Goal: Contribute content

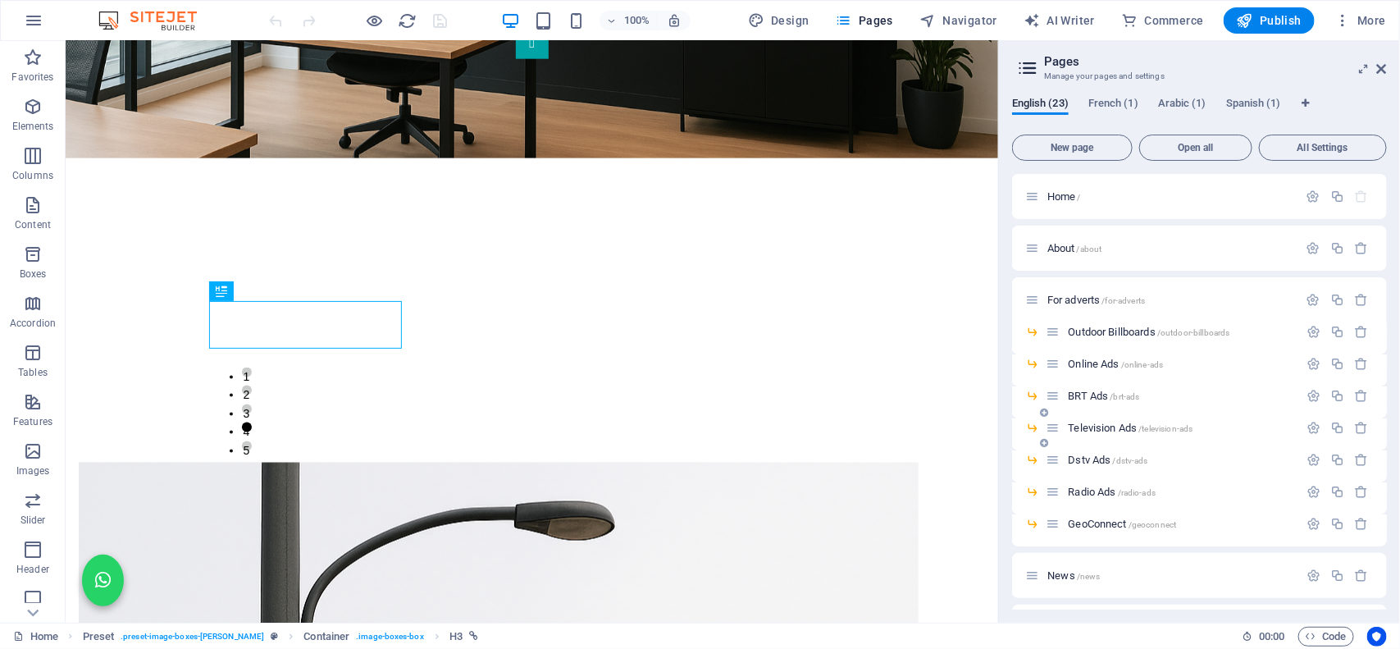
scroll to position [103, 0]
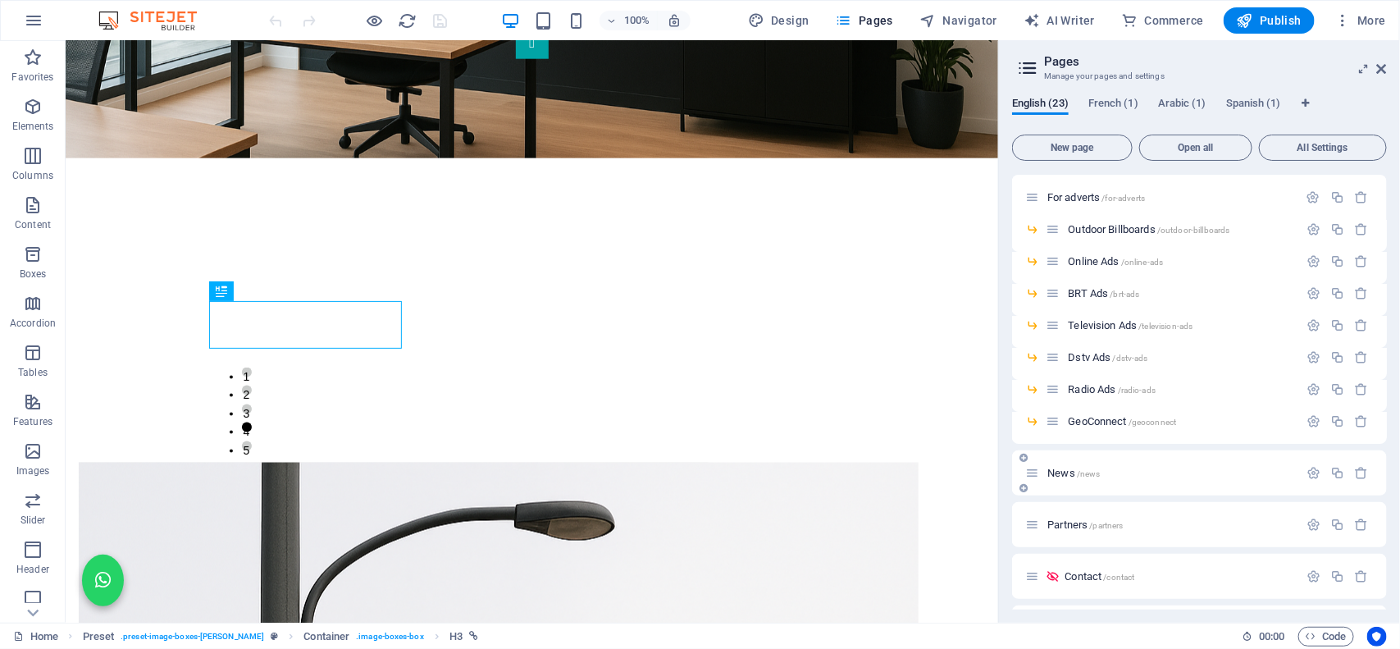
click at [1052, 468] on span "News /news" at bounding box center [1073, 473] width 52 height 12
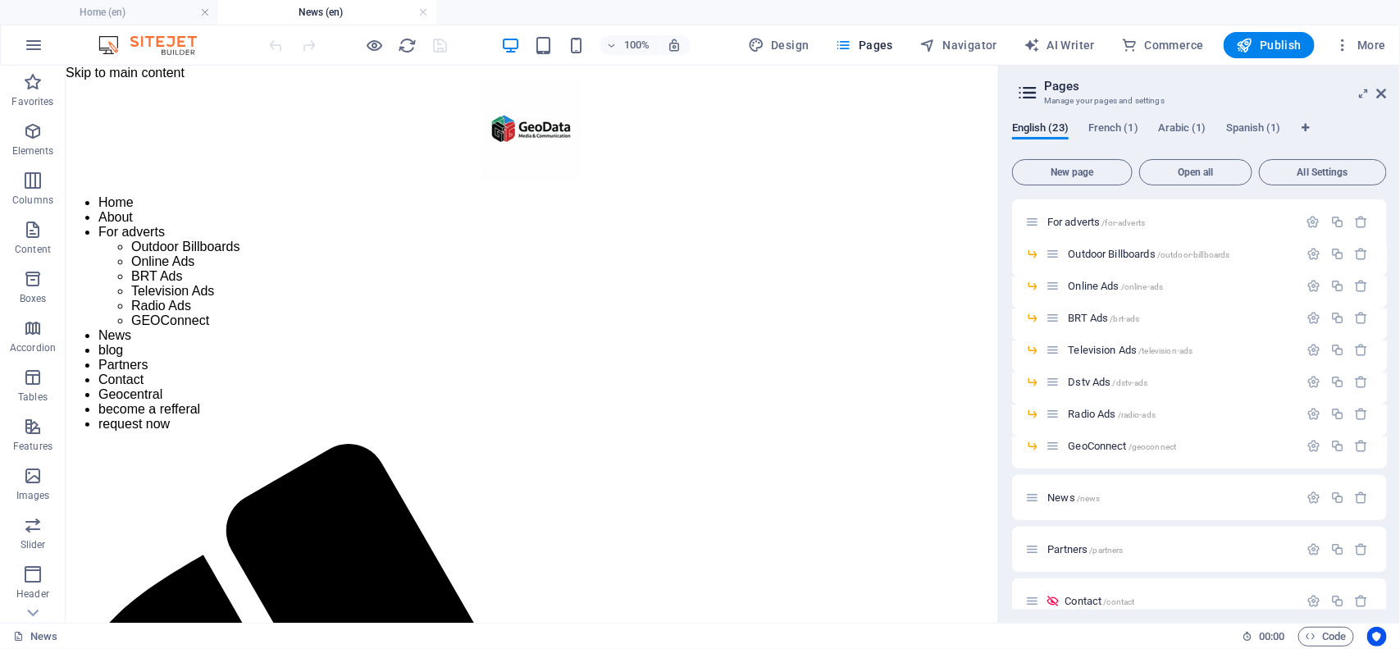
scroll to position [873, 0]
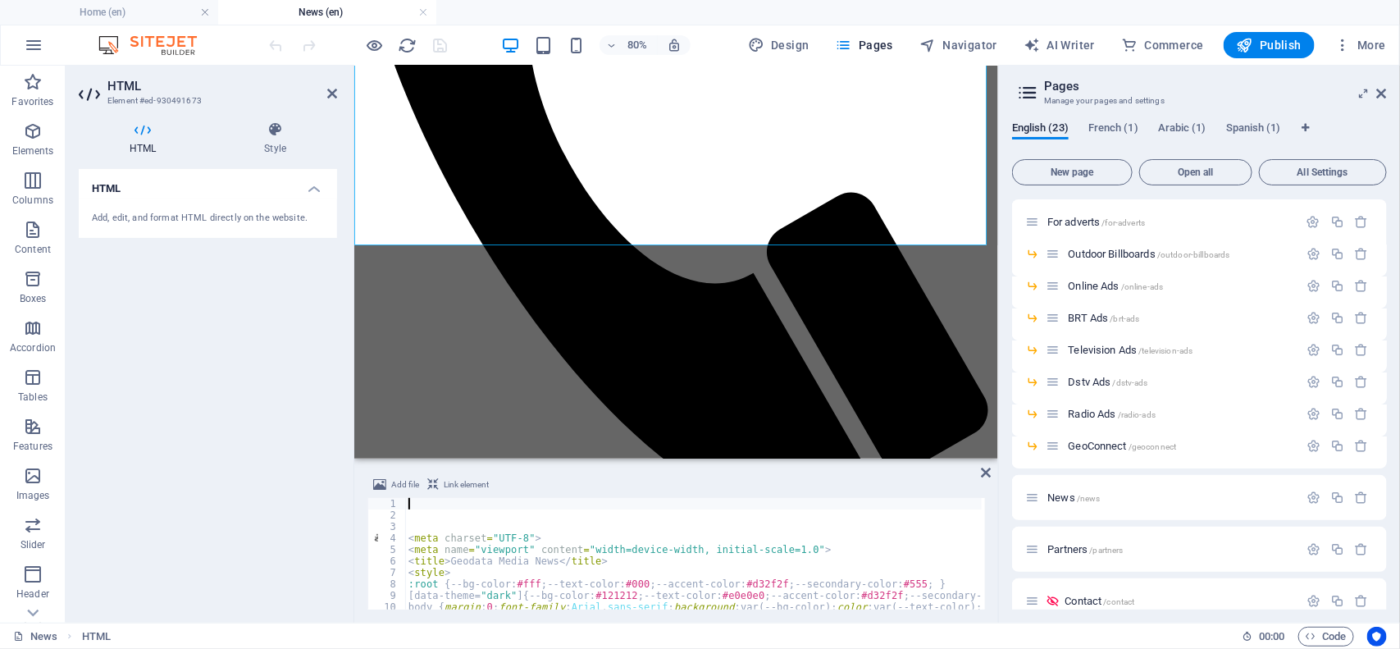
click at [511, 597] on div "< meta charset = "UTF-8" > < meta name = "viewport" content = "width=device-wid…" at bounding box center [939, 563] width 1068 height 131
type textarea "[data-theme="dark"] { --bg-color:#121212; --text-color:#e0e0e0; --accent-color:…"
